Goal: Task Accomplishment & Management: Manage account settings

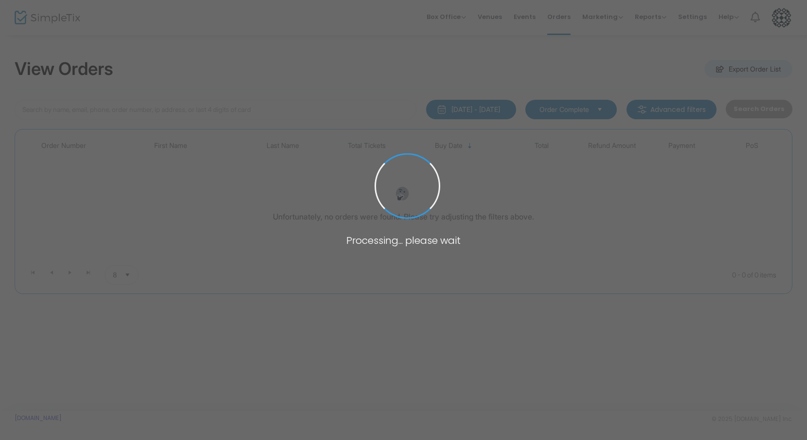
type input "[PERSON_NAME]"
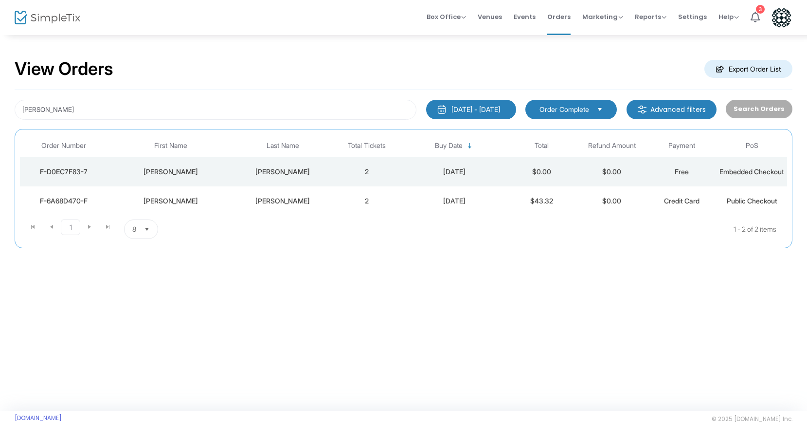
click at [81, 173] on div "F-D0EC7F83-7" at bounding box center [63, 172] width 83 height 10
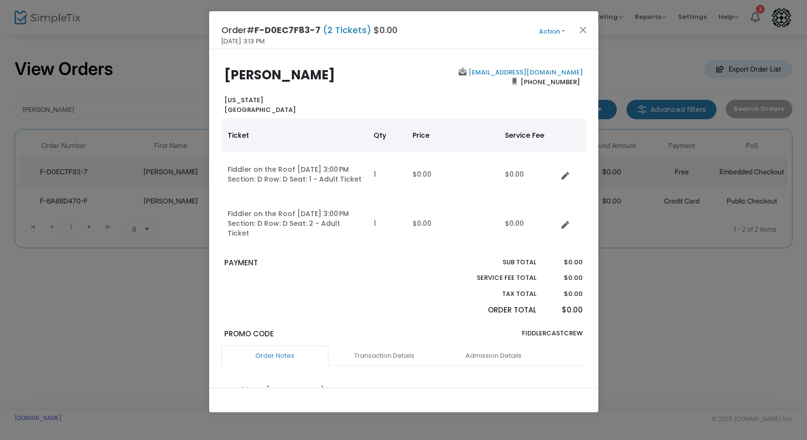
click at [564, 29] on button "Action" at bounding box center [552, 31] width 58 height 11
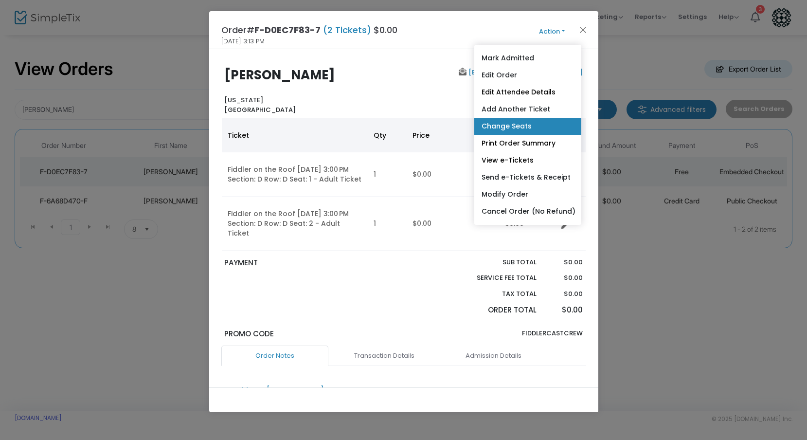
click at [550, 118] on link "Change Seats" at bounding box center [528, 126] width 107 height 17
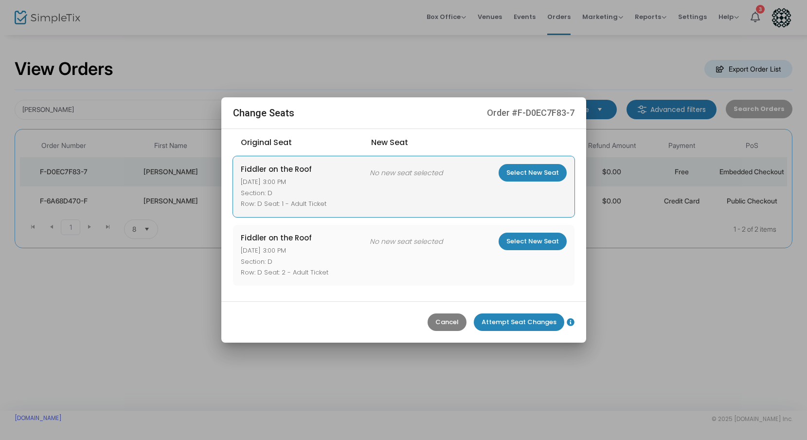
click at [525, 174] on m-button "Select New Seat" at bounding box center [533, 173] width 68 height 18
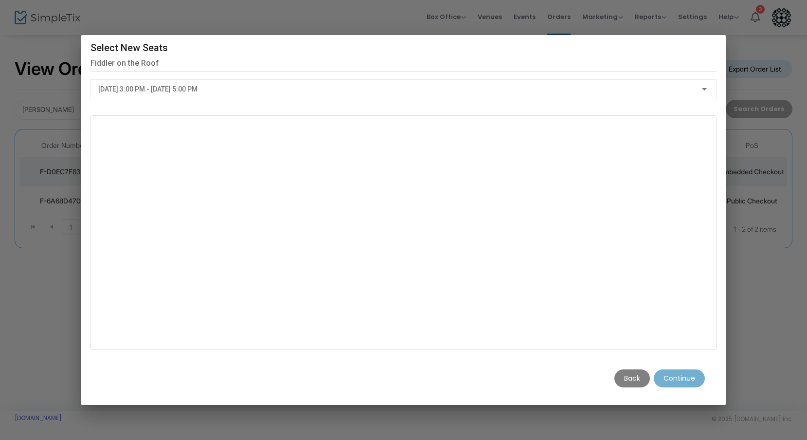
click at [704, 89] on div at bounding box center [704, 89] width 5 height 2
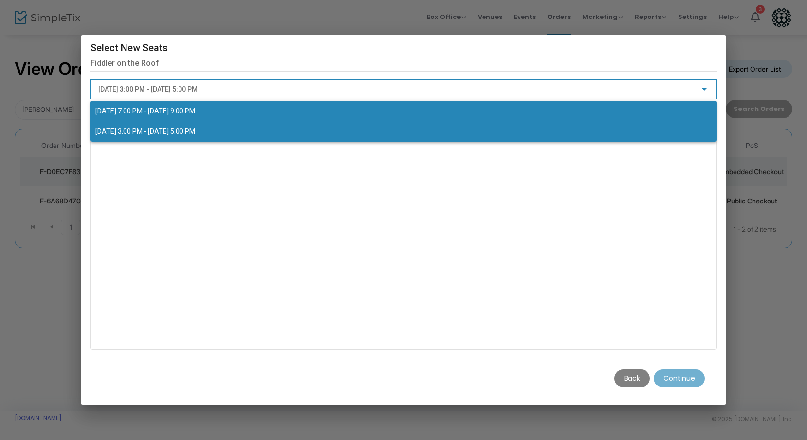
click at [680, 112] on span "[DATE] 7:00 PM - [DATE] 9:00 PM" at bounding box center [403, 111] width 617 height 20
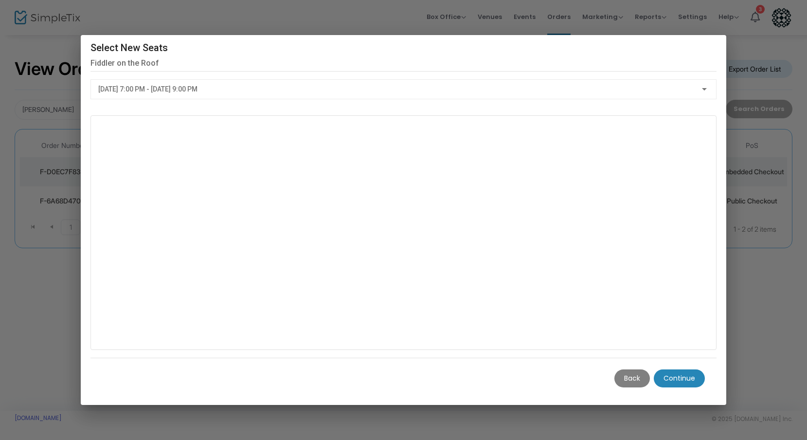
click at [682, 378] on m-button "Continue" at bounding box center [679, 378] width 51 height 18
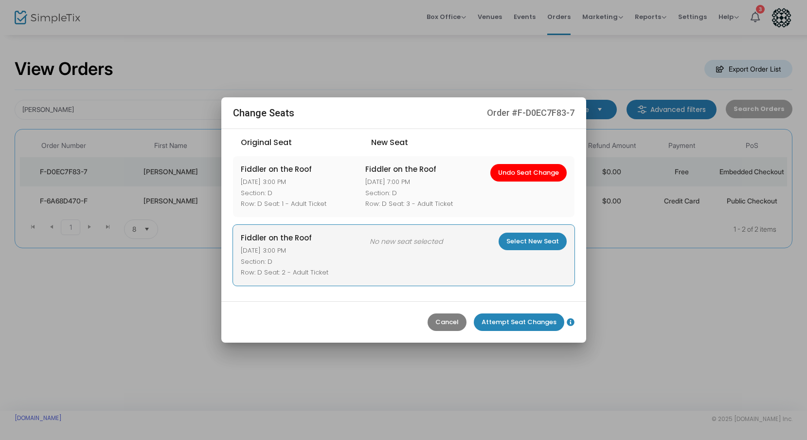
click at [544, 241] on m-button "Select New Seat" at bounding box center [533, 242] width 68 height 18
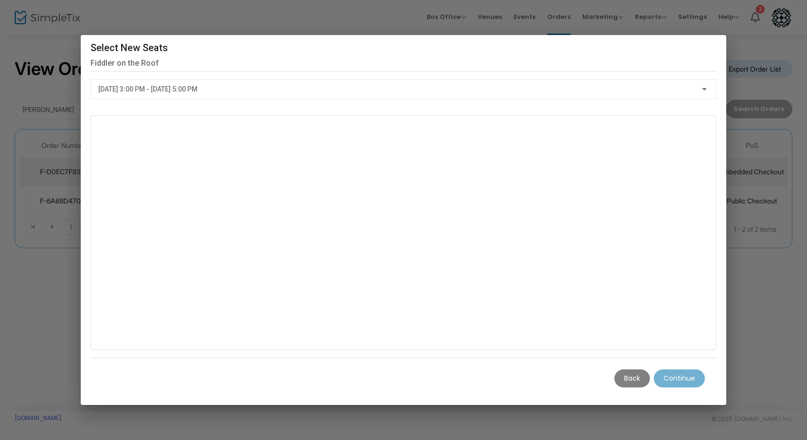
click at [678, 94] on div "[DATE] 3:00 PM - [DATE] 5:00 PM" at bounding box center [403, 87] width 611 height 18
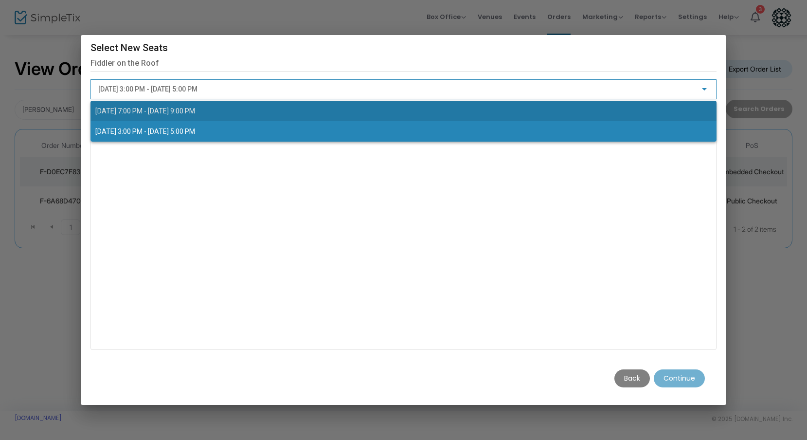
click at [657, 106] on span "[DATE] 7:00 PM - [DATE] 9:00 PM" at bounding box center [403, 111] width 617 height 20
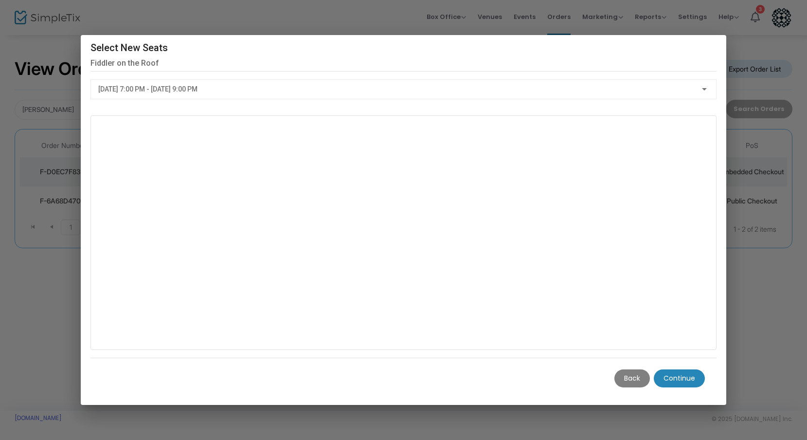
click at [691, 377] on m-button "Continue" at bounding box center [679, 378] width 51 height 18
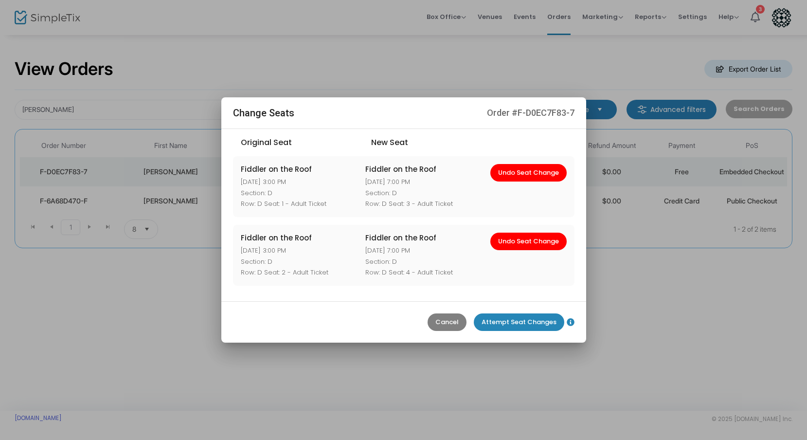
click at [539, 321] on m-button "Attempt Seat Changes" at bounding box center [519, 322] width 91 height 18
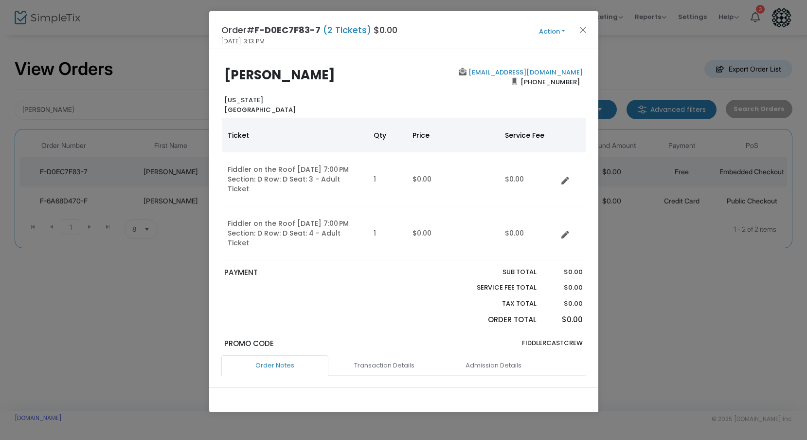
click at [560, 31] on button "Action" at bounding box center [552, 31] width 58 height 11
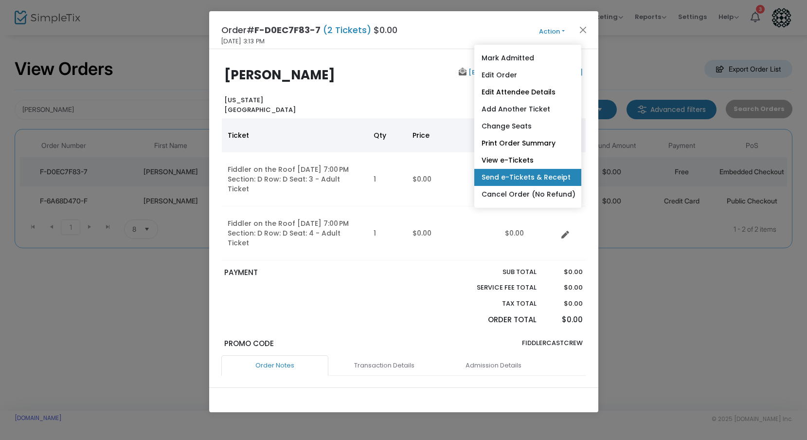
click at [526, 172] on link "Send e-Tickets & Receipt" at bounding box center [528, 177] width 107 height 17
type input "[EMAIL_ADDRESS][DOMAIN_NAME]"
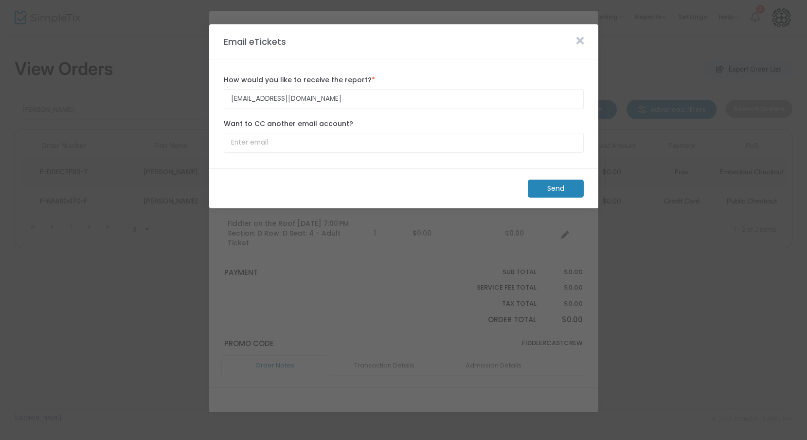
click at [563, 193] on m-button "Send" at bounding box center [556, 189] width 56 height 18
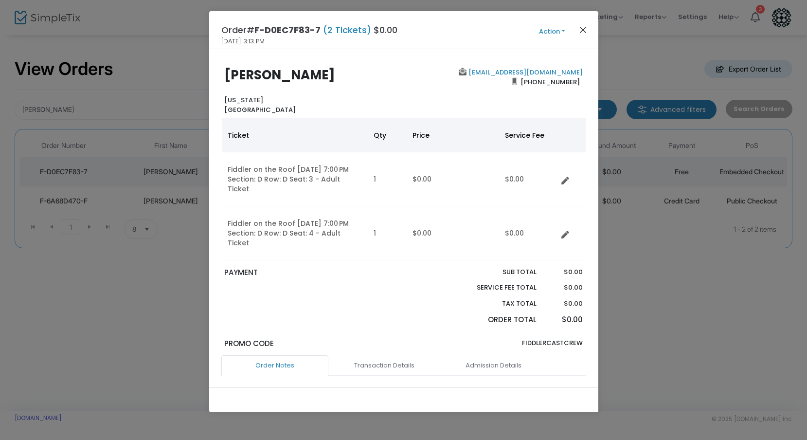
click at [582, 31] on button "Close" at bounding box center [583, 29] width 13 height 13
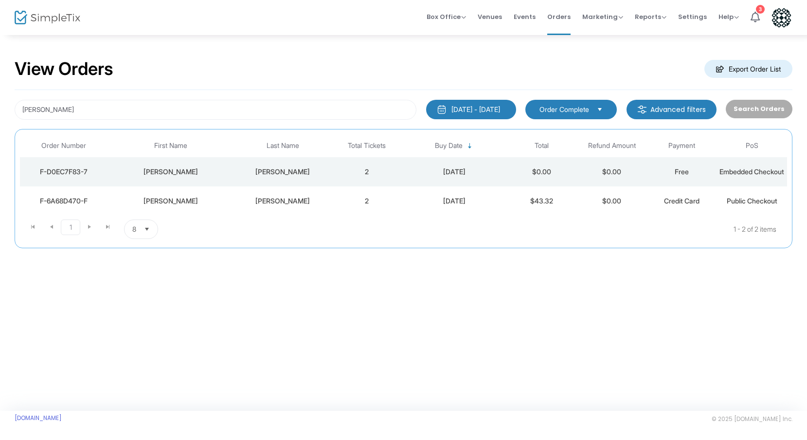
click at [54, 174] on div "F-D0EC7F83-7" at bounding box center [63, 172] width 83 height 10
